Goal: Information Seeking & Learning: Learn about a topic

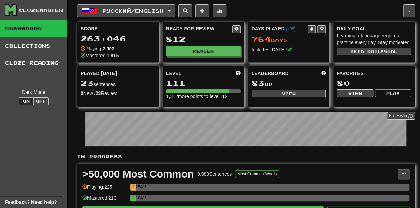
click at [149, 12] on span "Русский / English" at bounding box center [133, 11] width 62 height 6
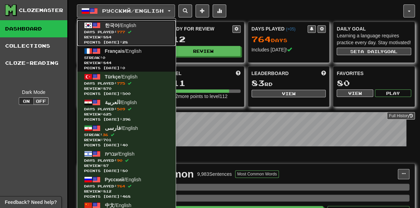
click at [153, 31] on span "Days Played: 777" at bounding box center [126, 31] width 85 height 5
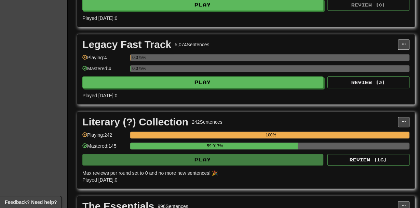
scroll to position [285, 0]
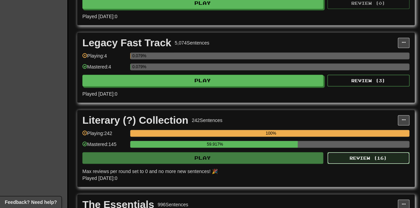
click at [366, 156] on button "Review ( 16 )" at bounding box center [369, 158] width 82 height 12
select select "**"
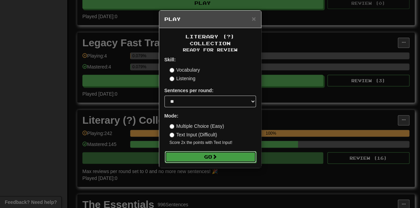
click at [234, 151] on button "Go" at bounding box center [211, 157] width 92 height 12
